Goal: Task Accomplishment & Management: Use online tool/utility

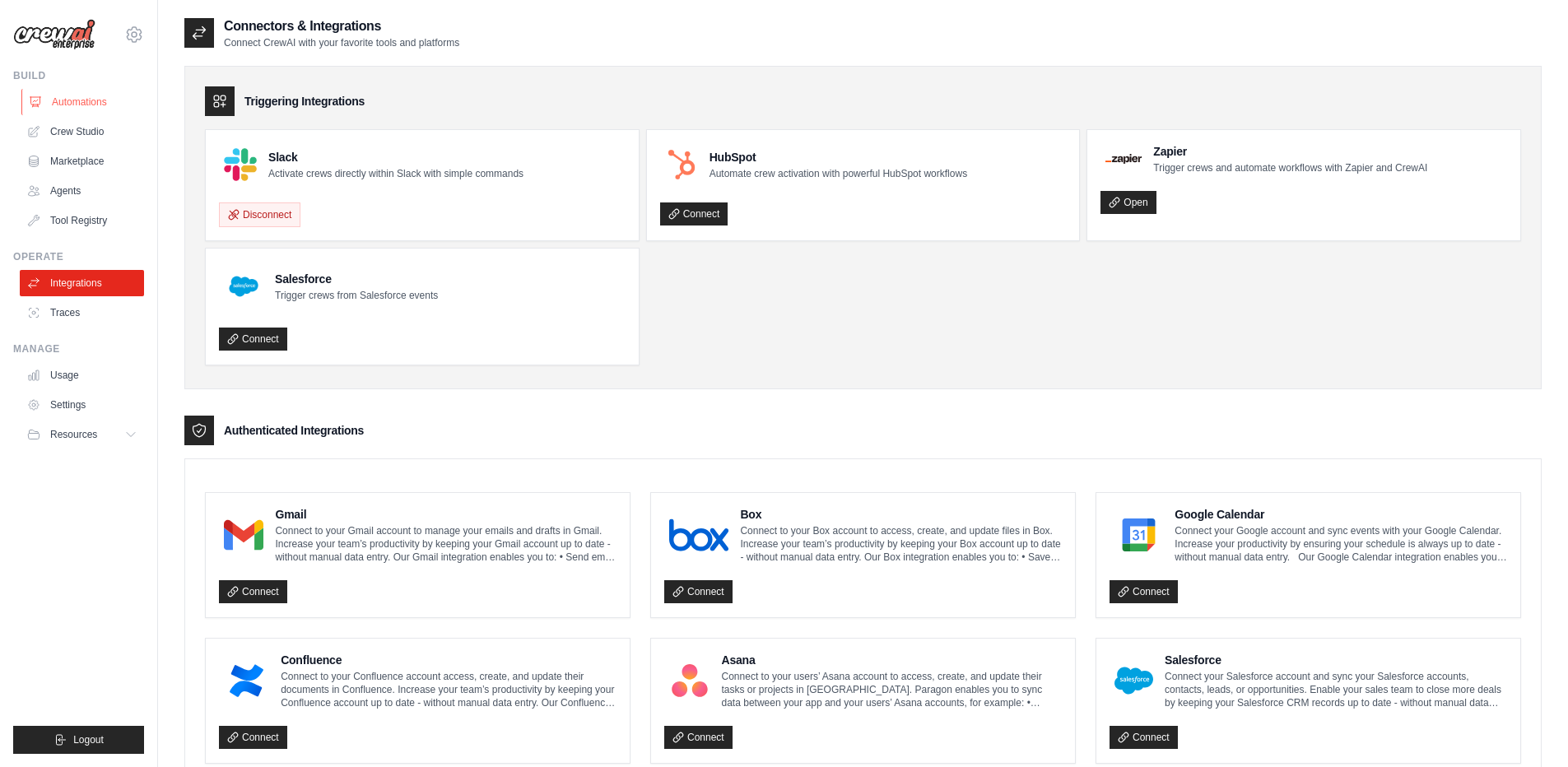
click at [86, 107] on link "Automations" at bounding box center [83, 102] width 124 height 27
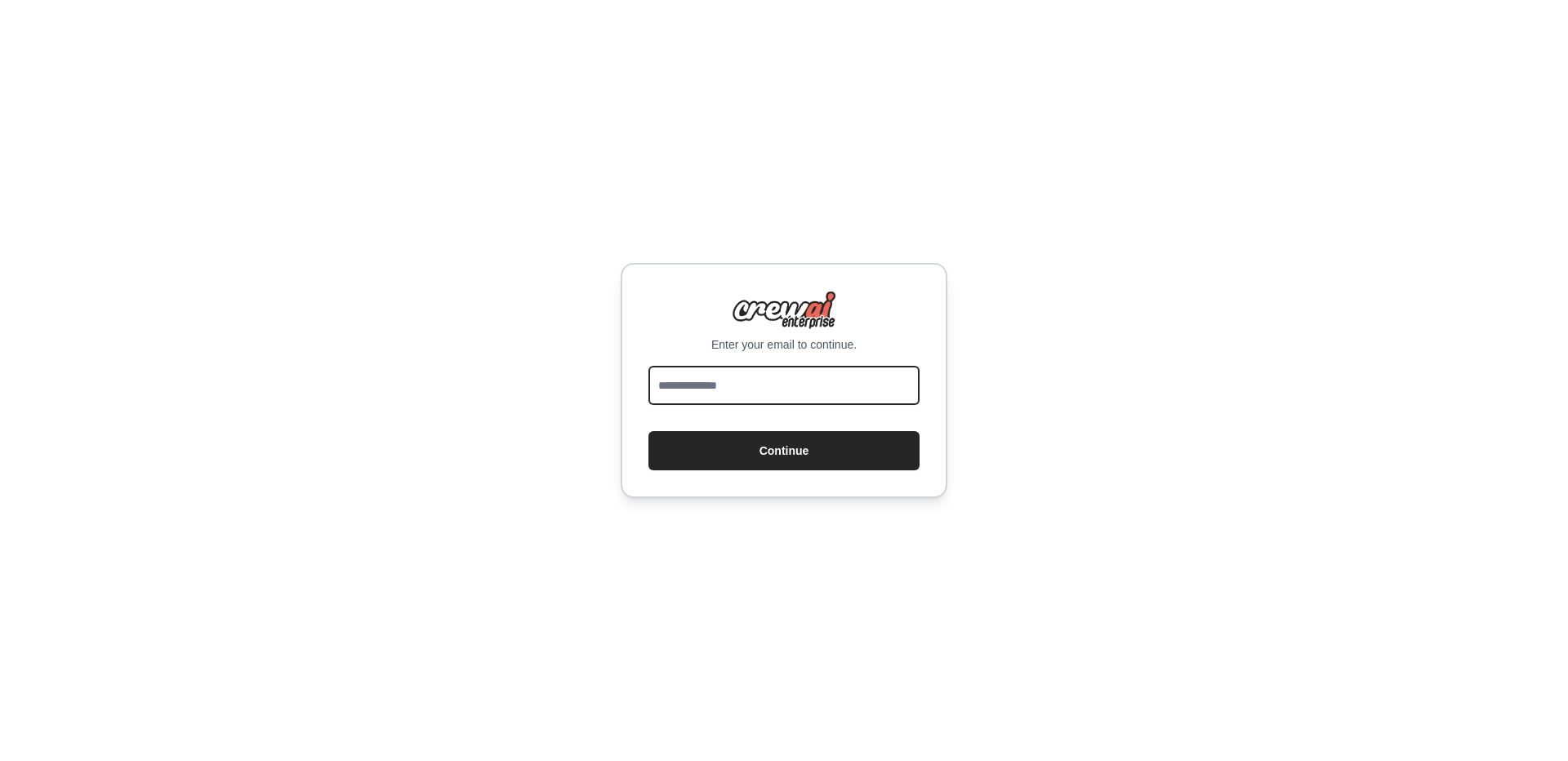
click at [704, 388] on input "email" at bounding box center [784, 385] width 271 height 39
click at [663, 359] on div "Enter your email to continue. Continue" at bounding box center [783, 380] width 326 height 235
click at [687, 399] on input "email" at bounding box center [784, 385] width 271 height 39
type input "**********"
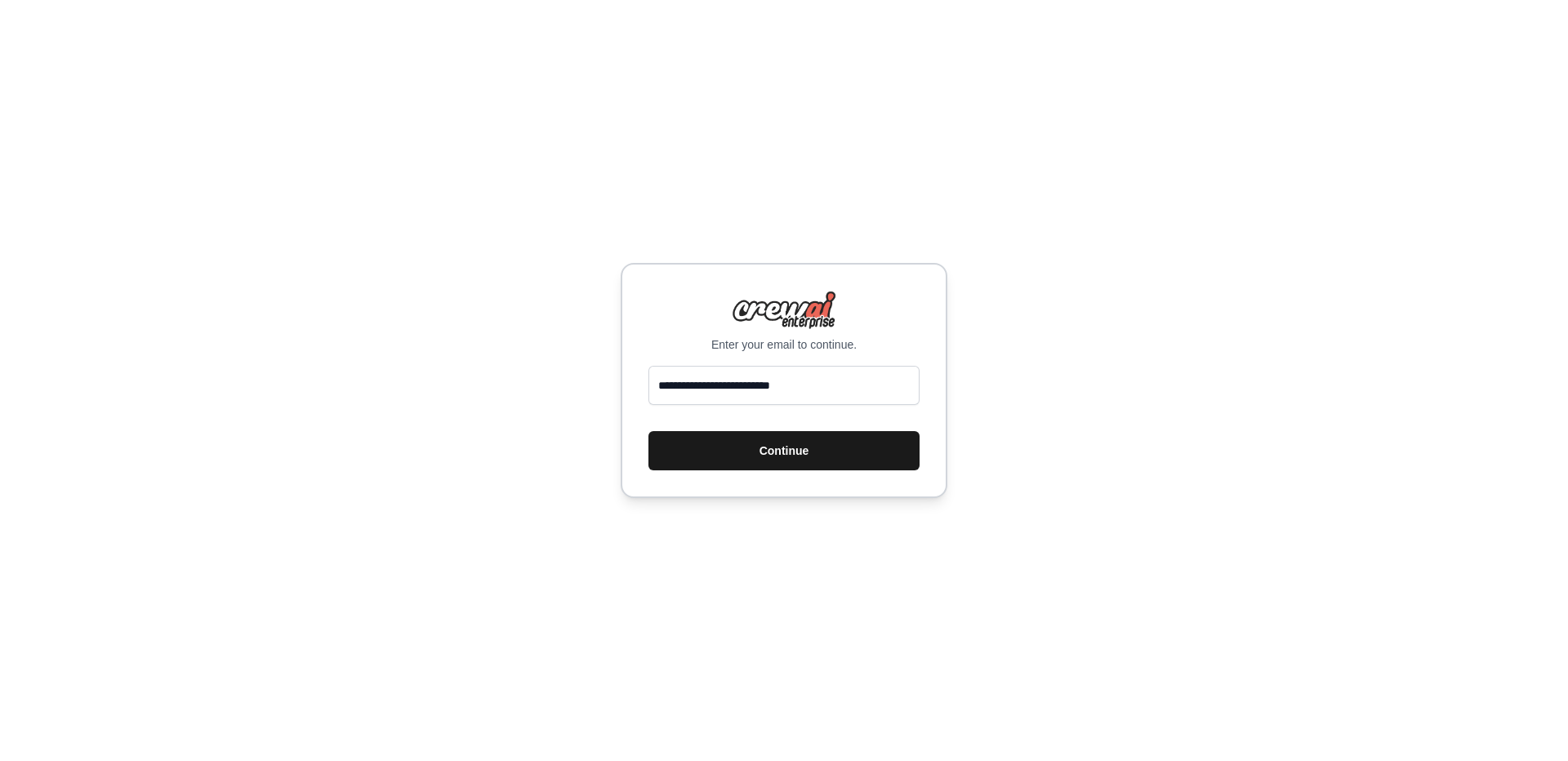
click at [774, 446] on button "Continue" at bounding box center [784, 450] width 271 height 39
click at [789, 454] on button "Continue" at bounding box center [784, 450] width 271 height 39
